Goal: Browse casually

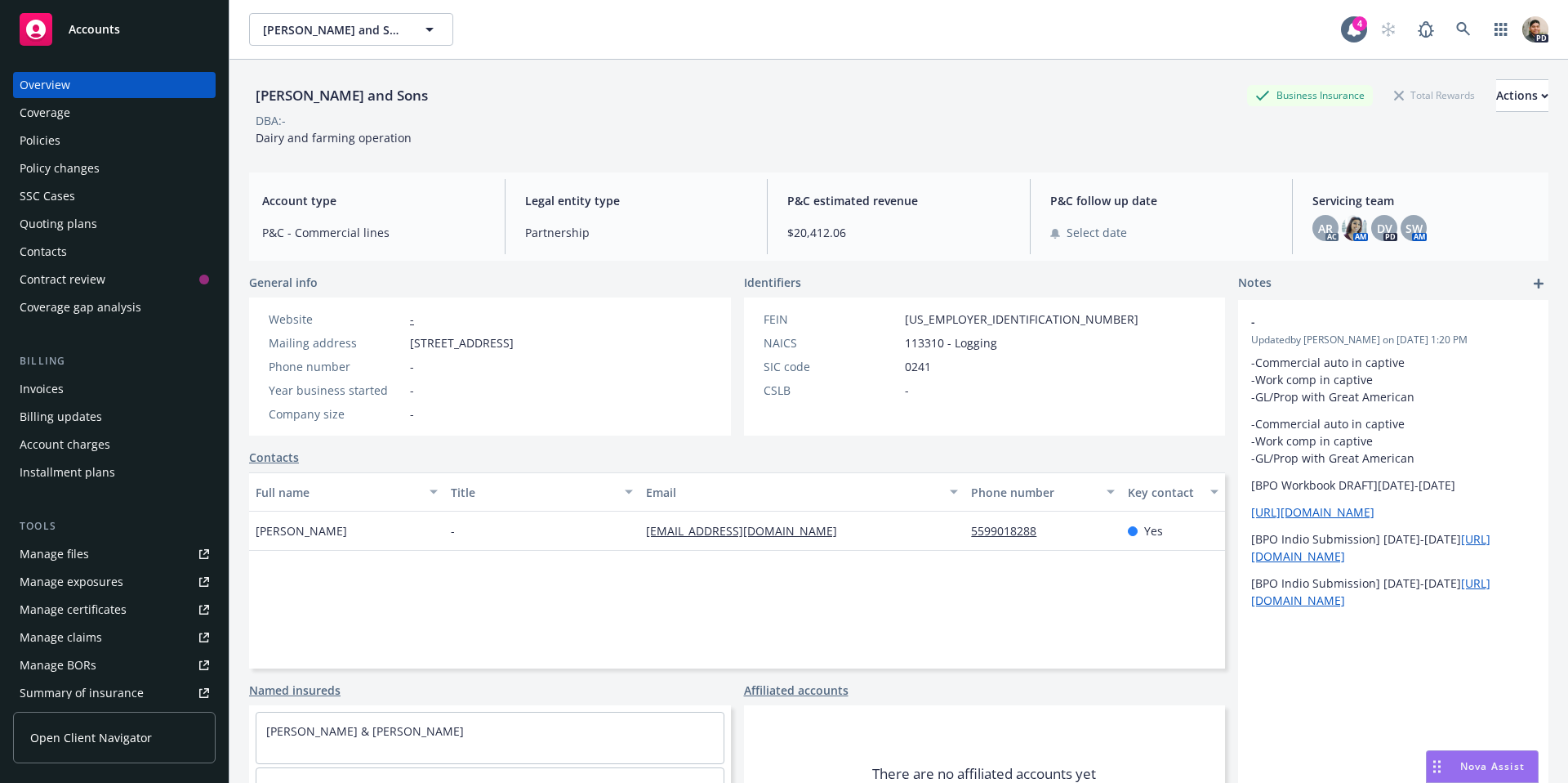
scroll to position [96, 0]
